Goal: Information Seeking & Learning: Learn about a topic

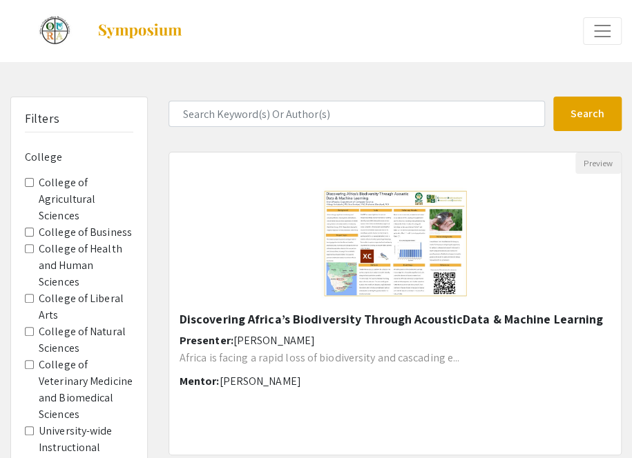
drag, startPoint x: 236, startPoint y: 238, endPoint x: 235, endPoint y: 311, distance: 72.5
click at [235, 311] on div "Open Presentation <p>Discovering Africa’s Biodiversity Through Acoustic</p><p>D…" at bounding box center [394, 243] width 451 height 138
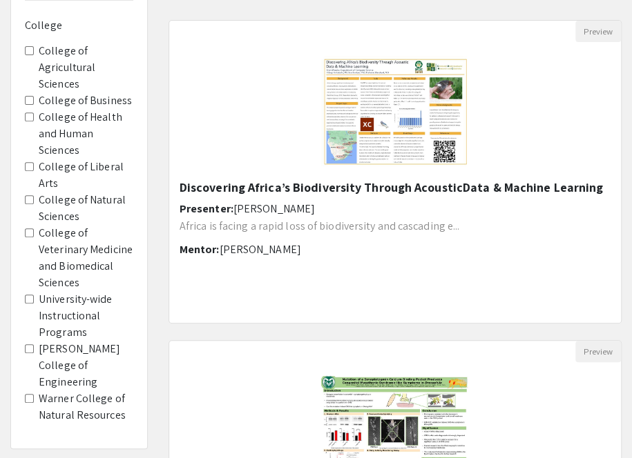
scroll to position [124, 0]
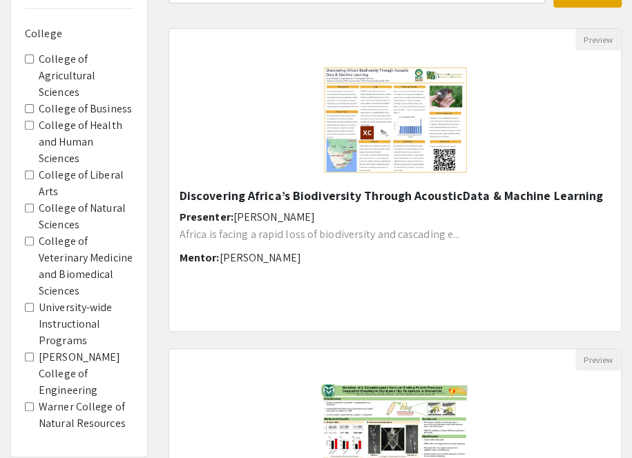
click at [26, 51] on span "College of Agricultural Sciences" at bounding box center [79, 76] width 108 height 50
click at [28, 56] on Sciences "College of Agricultural Sciences" at bounding box center [29, 59] width 9 height 9
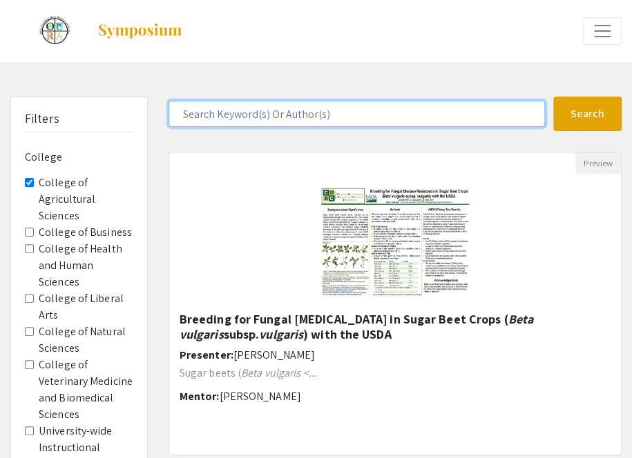
click at [264, 117] on input "Search Keyword(s) Or Author(s)" at bounding box center [356, 114] width 376 height 26
type input "yamilex"
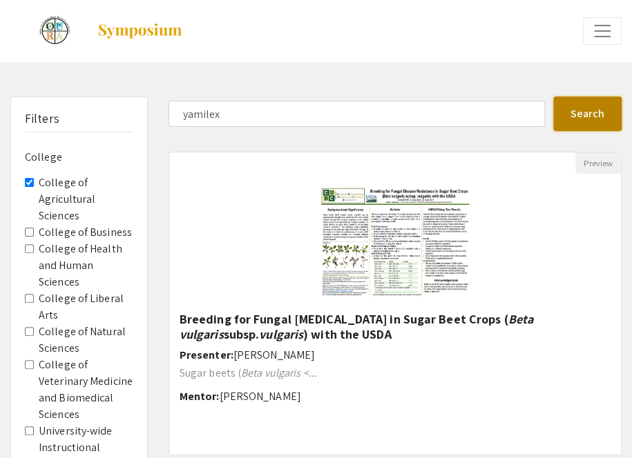
click at [581, 114] on button "Search" at bounding box center [587, 114] width 68 height 35
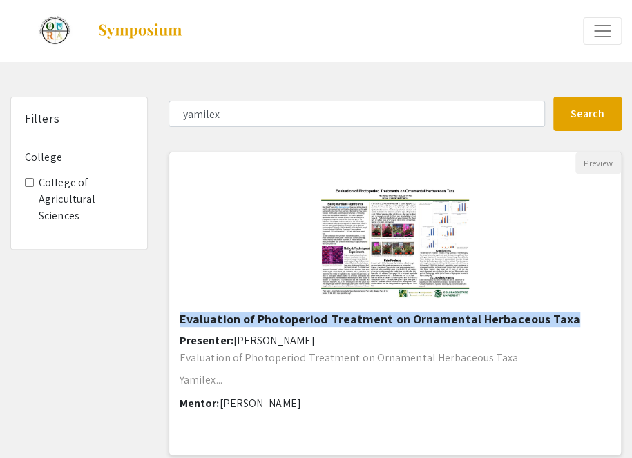
drag, startPoint x: 178, startPoint y: 318, endPoint x: 563, endPoint y: 324, distance: 385.2
click at [563, 324] on div "Evaluation of Photoperiod Treatment on Ornamental Herbaceous Taxa Presenter: [P…" at bounding box center [394, 384] width 451 height 144
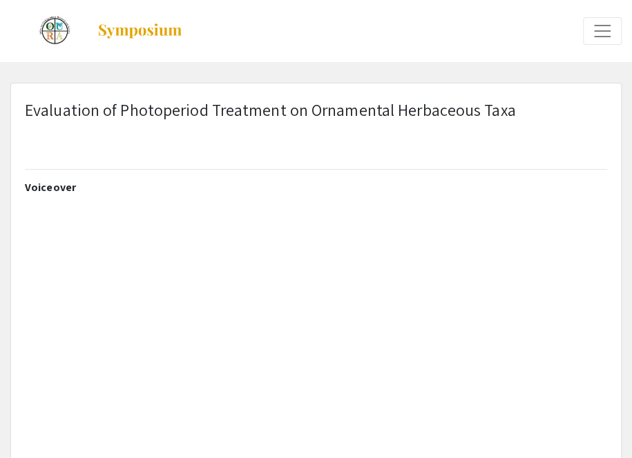
select select "custom"
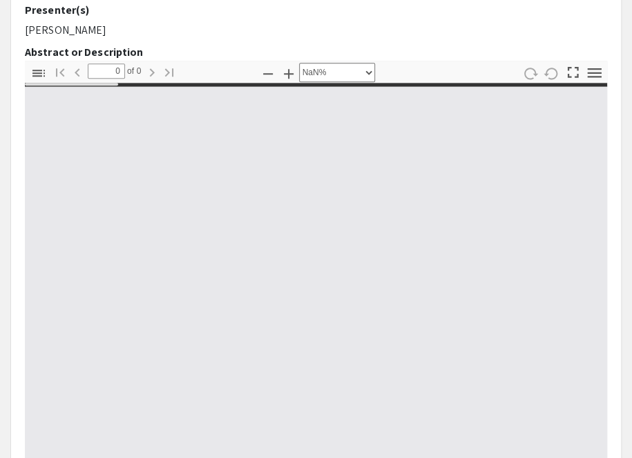
type input "1"
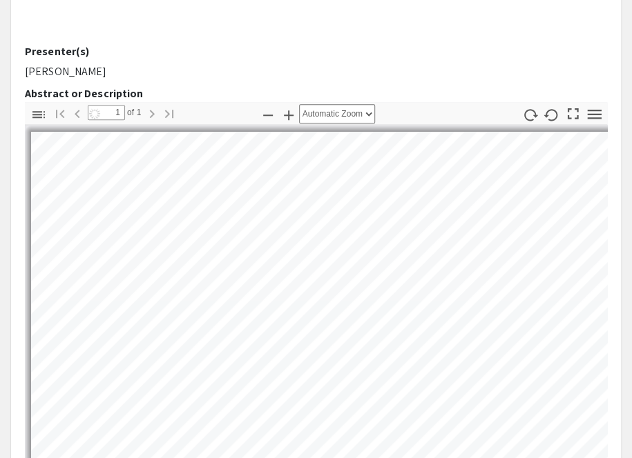
scroll to position [562, 0]
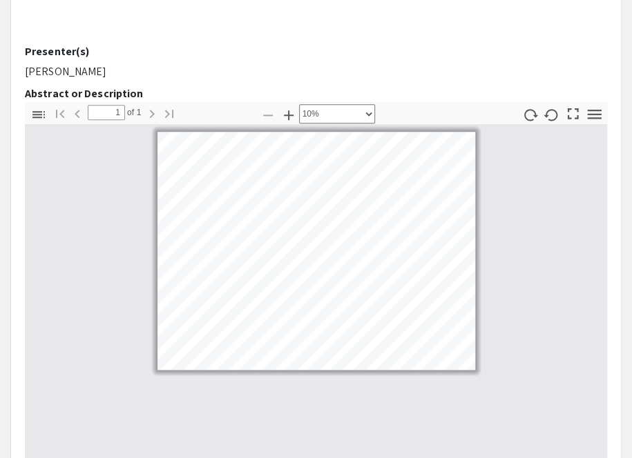
select select "custom"
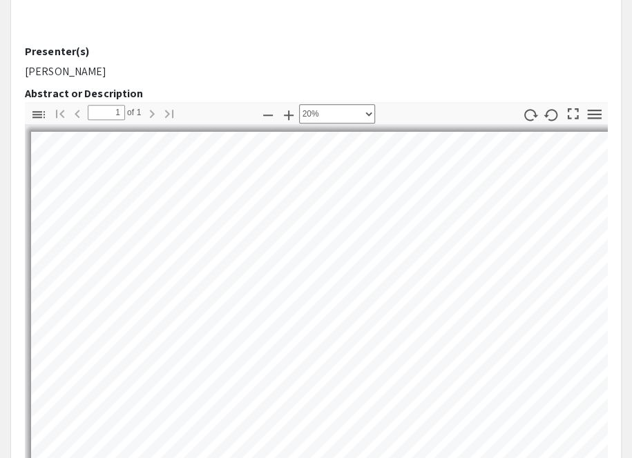
scroll to position [0, 0]
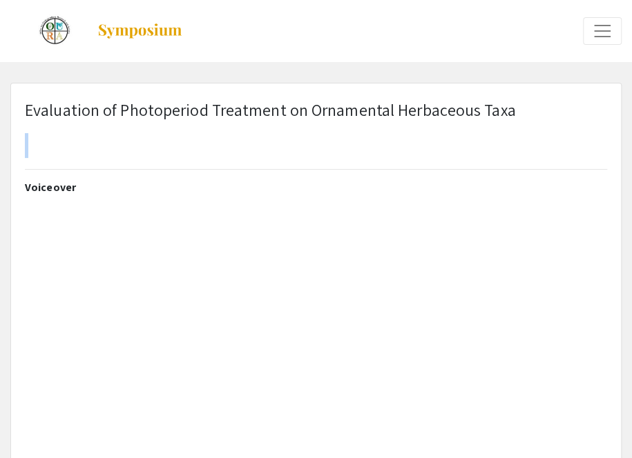
drag, startPoint x: 18, startPoint y: 108, endPoint x: 503, endPoint y: 134, distance: 485.3
click at [503, 134] on div "Evaluation of Photoperiod Treatment on Ornamental Herbaceous Taxa" at bounding box center [315, 139] width 603 height 84
click at [511, 133] on div "Evaluation of Photoperiod Treatment on Ornamental Herbaceous Taxa" at bounding box center [315, 139] width 603 height 84
drag, startPoint x: 508, startPoint y: 110, endPoint x: 17, endPoint y: 102, distance: 490.9
click at [17, 102] on div "Evaluation of Photoperiod Treatment on Ornamental Herbaceous Taxa" at bounding box center [315, 139] width 603 height 84
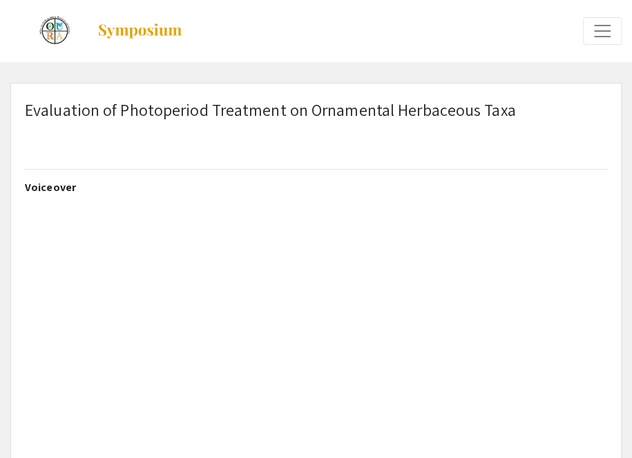
click at [21, 106] on div "Evaluation of Photoperiod Treatment on Ornamental Herbaceous Taxa" at bounding box center [315, 139] width 603 height 84
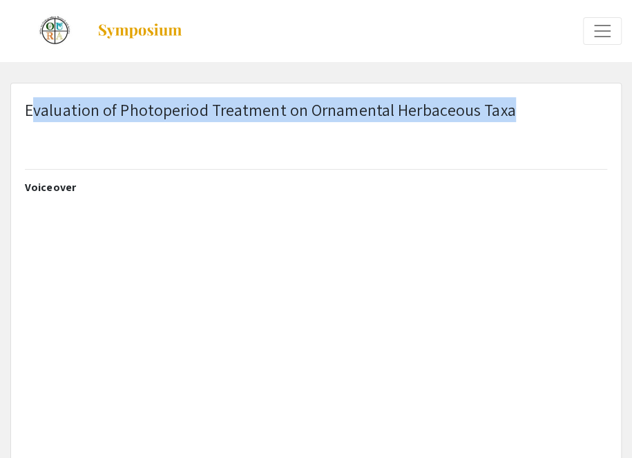
drag, startPoint x: 30, startPoint y: 110, endPoint x: 507, endPoint y: 113, distance: 477.0
click at [507, 113] on p "Evaluation of Photoperiod Treatment on Ornamental Herbaceous Taxa" at bounding box center [270, 109] width 491 height 25
copy p "valuation of Photoperiod Treatment on Ornamental Herbaceous Taxa"
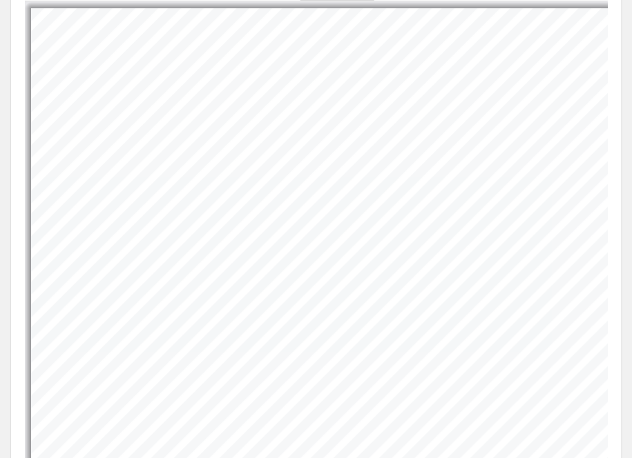
scroll to position [547, 0]
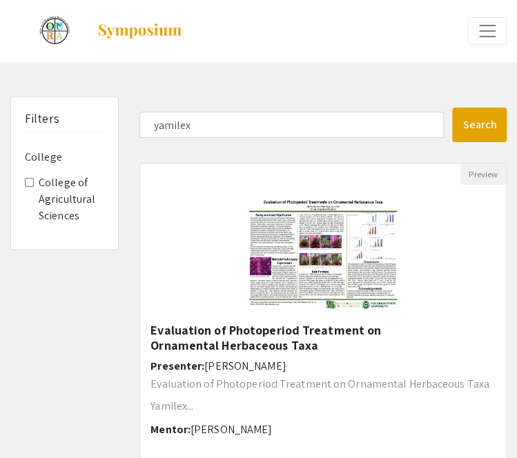
click at [58, 24] on img at bounding box center [55, 31] width 56 height 35
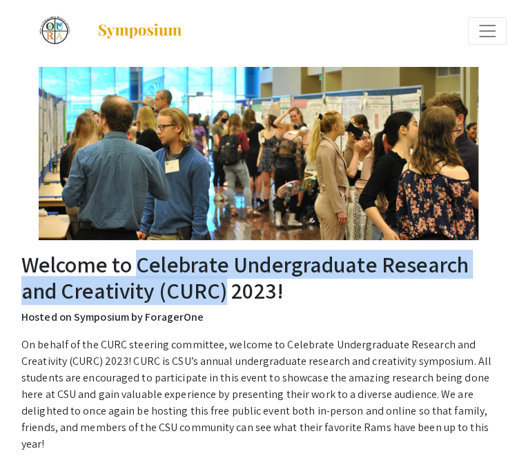
drag, startPoint x: 141, startPoint y: 267, endPoint x: 222, endPoint y: 288, distance: 84.0
click at [222, 288] on h2 "Welcome to Celebrate Undergraduate Research and Creativity (CURC) 2023!" at bounding box center [258, 277] width 474 height 53
copy h2 "Celebrate Undergraduate Research and Creativity (CURC)"
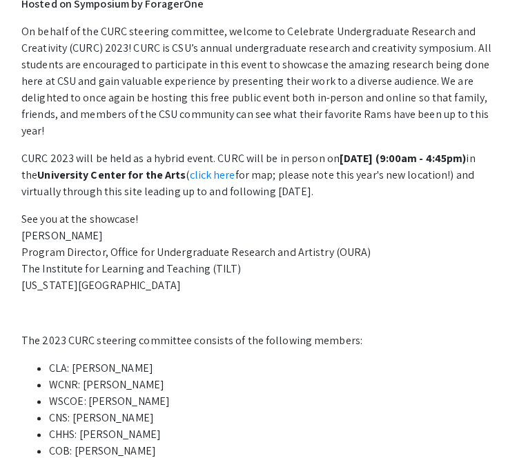
scroll to position [315, 0]
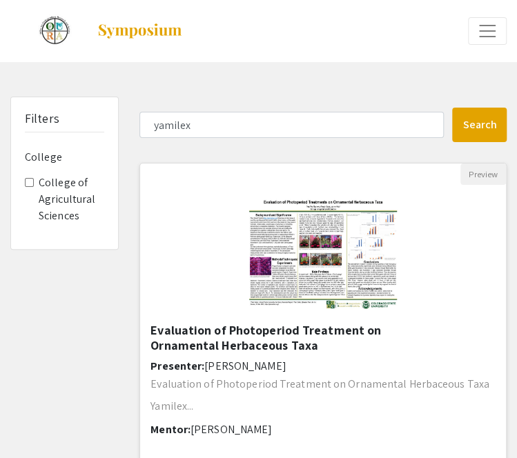
click at [329, 280] on img at bounding box center [322, 254] width 175 height 138
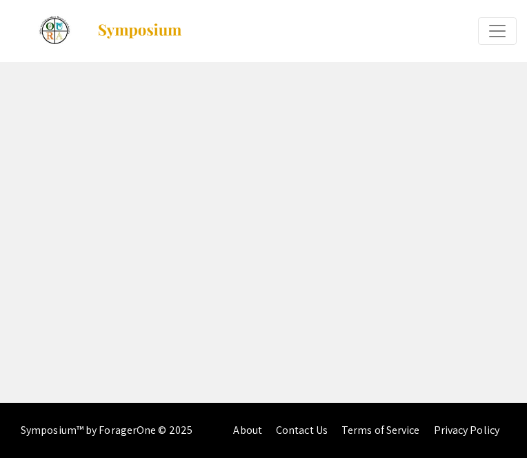
select select "custom"
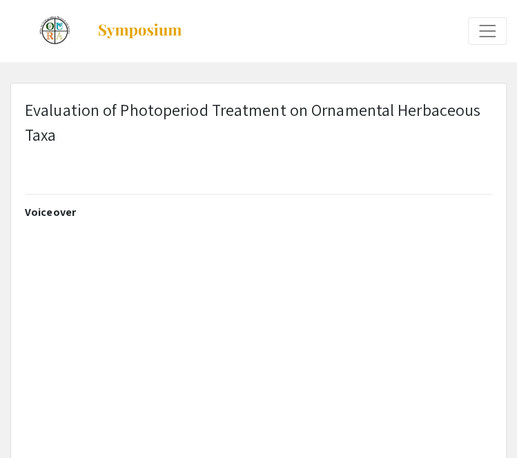
type input "0"
select select "custom"
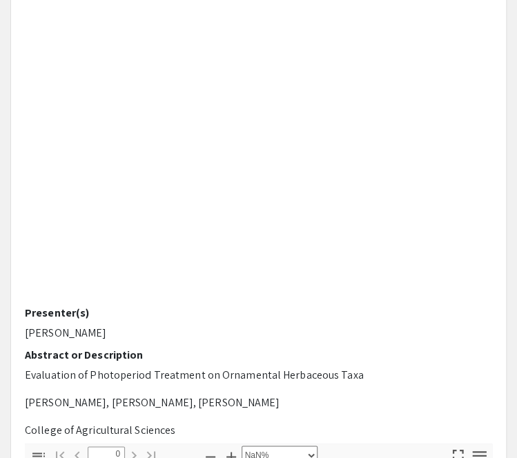
scroll to position [233, 0]
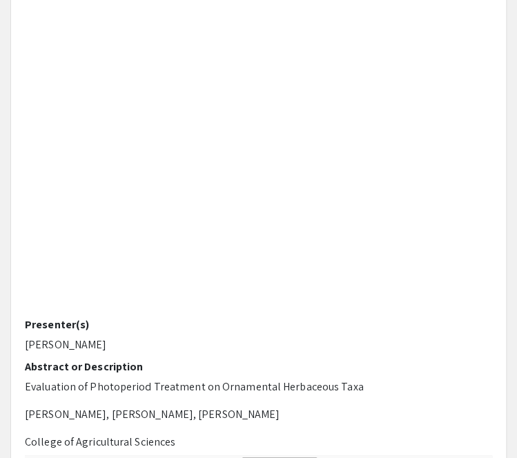
type input "1"
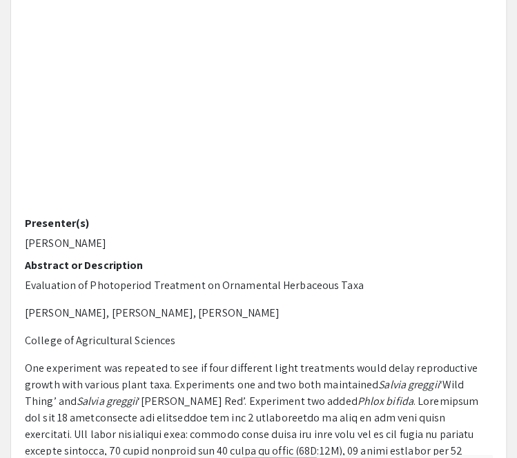
scroll to position [111, 0]
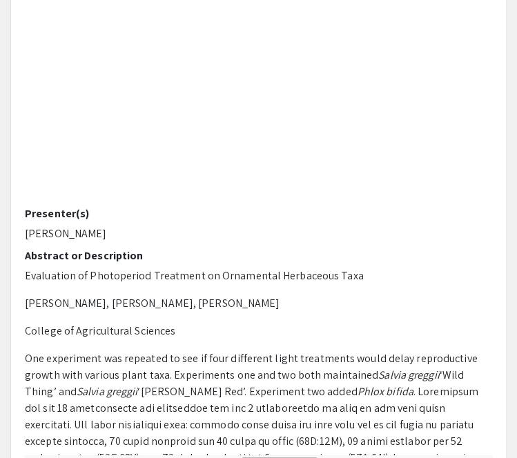
select select "custom"
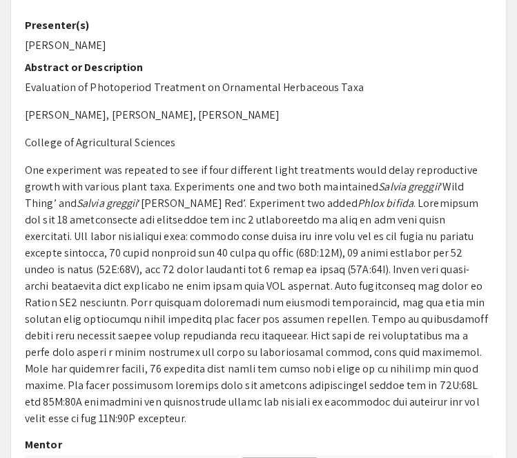
scroll to position [305, 0]
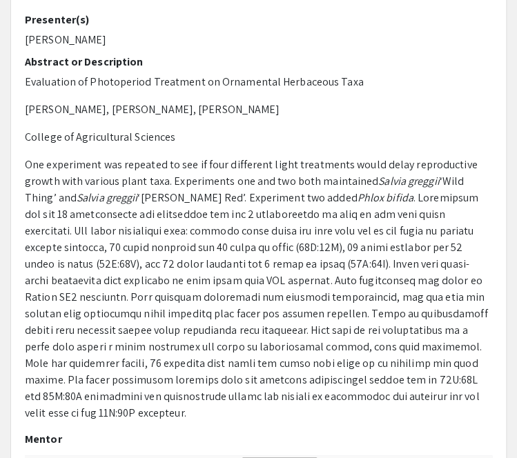
click at [220, 104] on p "[PERSON_NAME], [PERSON_NAME], [PERSON_NAME]" at bounding box center [258, 109] width 467 height 17
drag, startPoint x: 220, startPoint y: 108, endPoint x: 104, endPoint y: 110, distance: 116.7
click at [104, 110] on p "[PERSON_NAME], [PERSON_NAME], [PERSON_NAME]" at bounding box center [258, 109] width 467 height 17
copy p "[PERSON_NAME], [PERSON_NAME]"
click at [294, 284] on p "One experiment was repeated to see if four different light treatments would del…" at bounding box center [258, 289] width 467 height 265
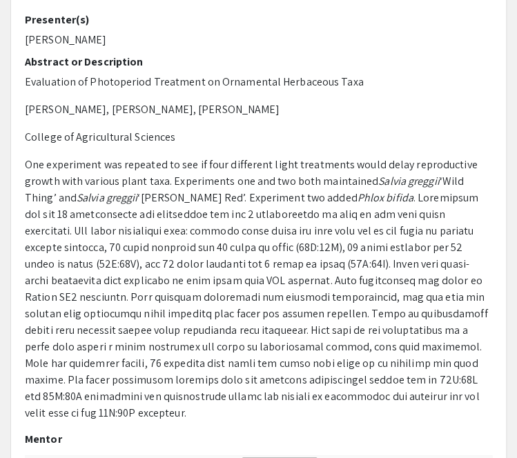
click at [281, 260] on p "One experiment was repeated to see if four different light treatments would del…" at bounding box center [258, 289] width 467 height 265
drag, startPoint x: 225, startPoint y: 107, endPoint x: 106, endPoint y: 110, distance: 119.5
click at [106, 110] on p "[PERSON_NAME], [PERSON_NAME], [PERSON_NAME]" at bounding box center [258, 109] width 467 height 17
copy p "[PERSON_NAME], [PERSON_NAME]"
